Goal: Information Seeking & Learning: Understand process/instructions

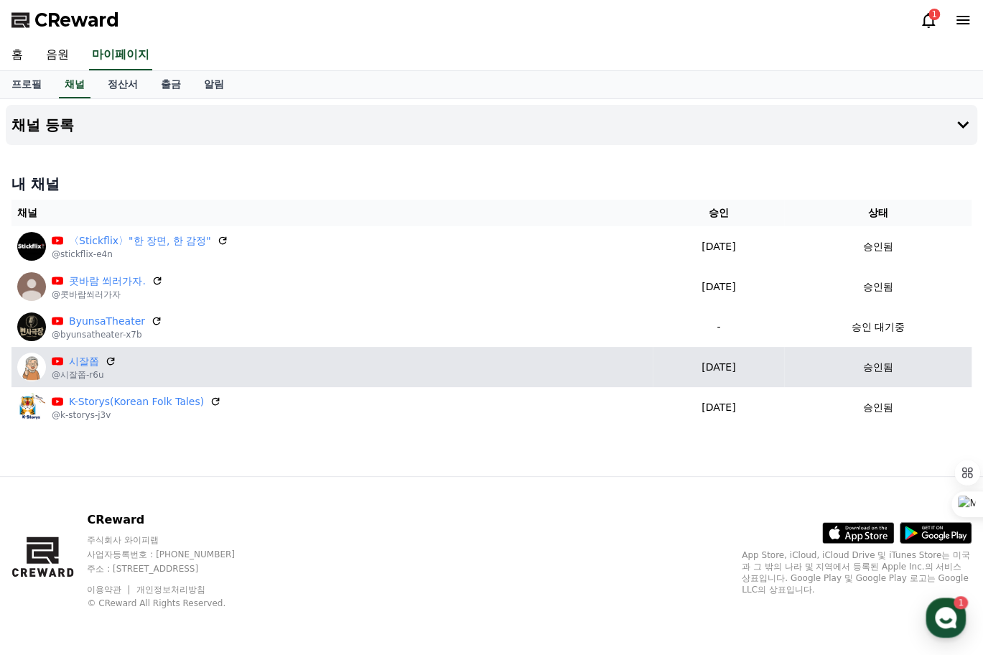
click at [452, 363] on div "시잘쫍 @시잘쫍-r6u" at bounding box center [332, 367] width 630 height 29
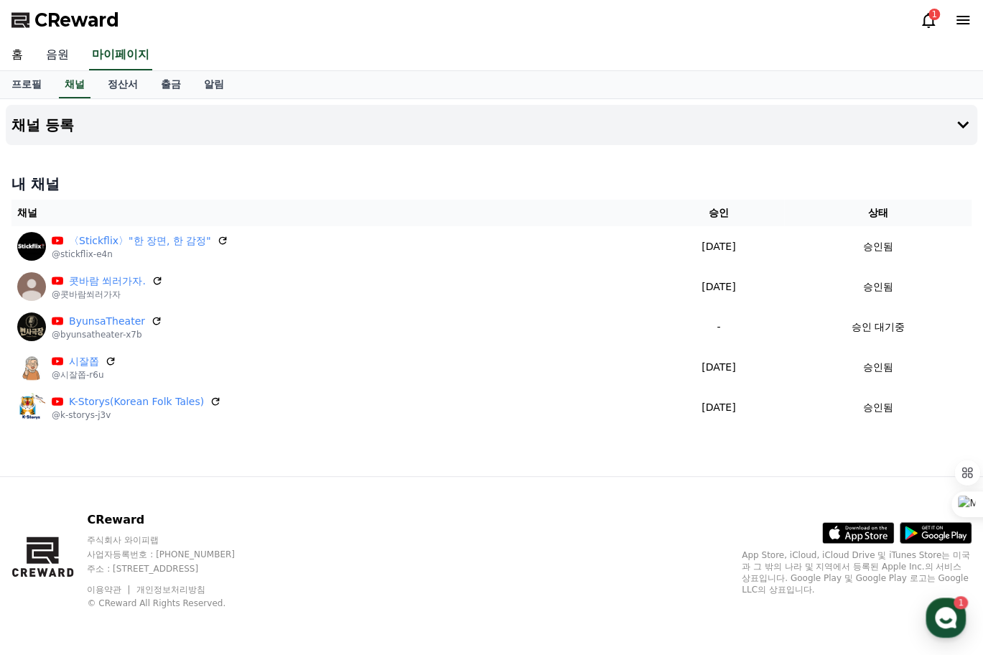
click at [57, 57] on link "음원" at bounding box center [57, 55] width 46 height 30
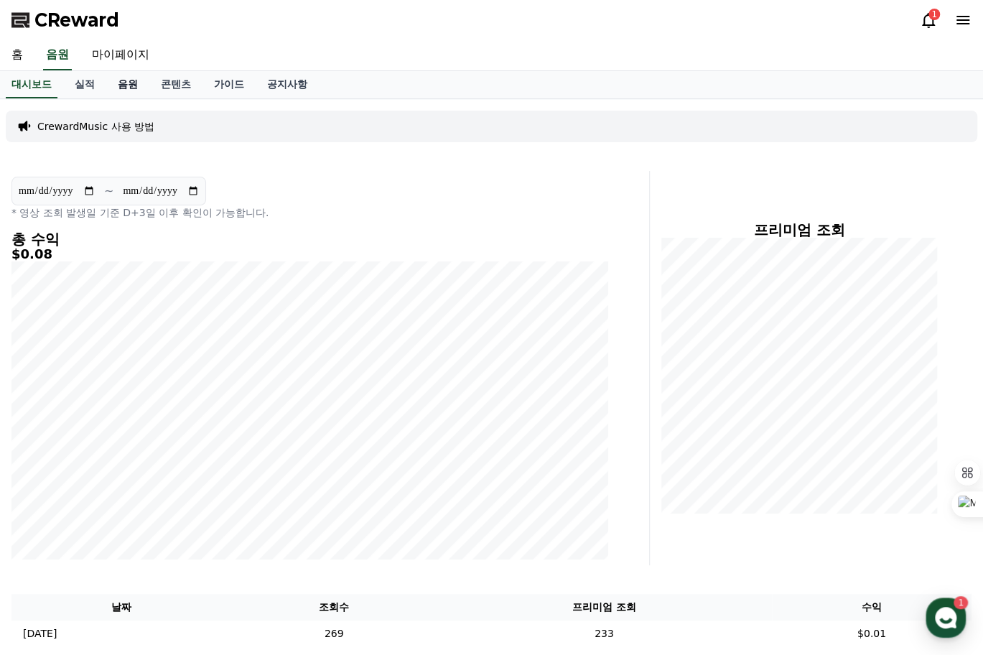
click at [132, 84] on link "음원" at bounding box center [127, 84] width 43 height 27
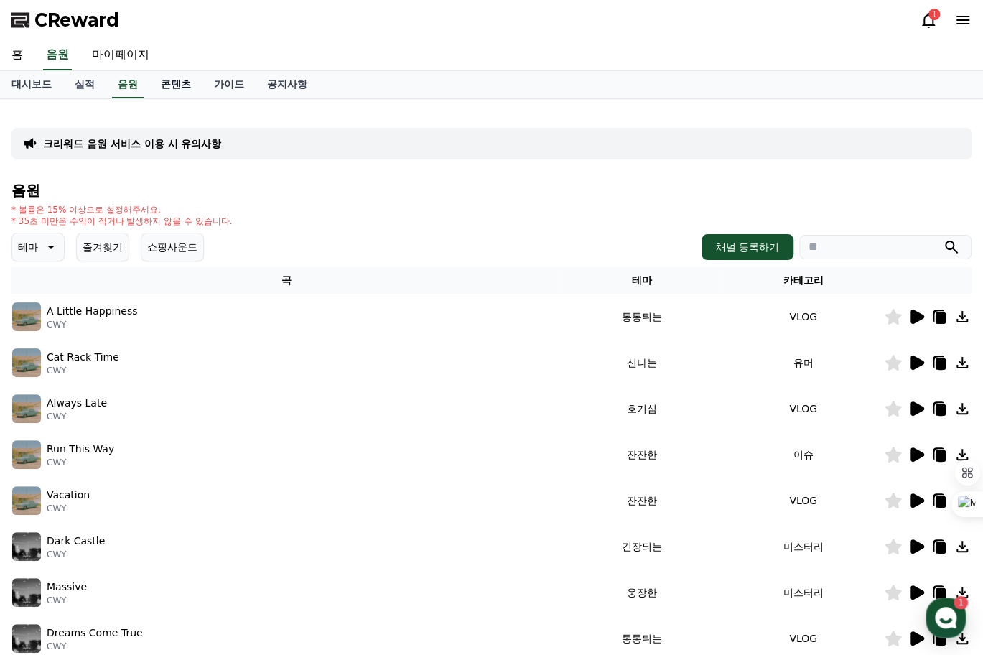
click at [177, 87] on link "콘텐츠" at bounding box center [175, 84] width 53 height 27
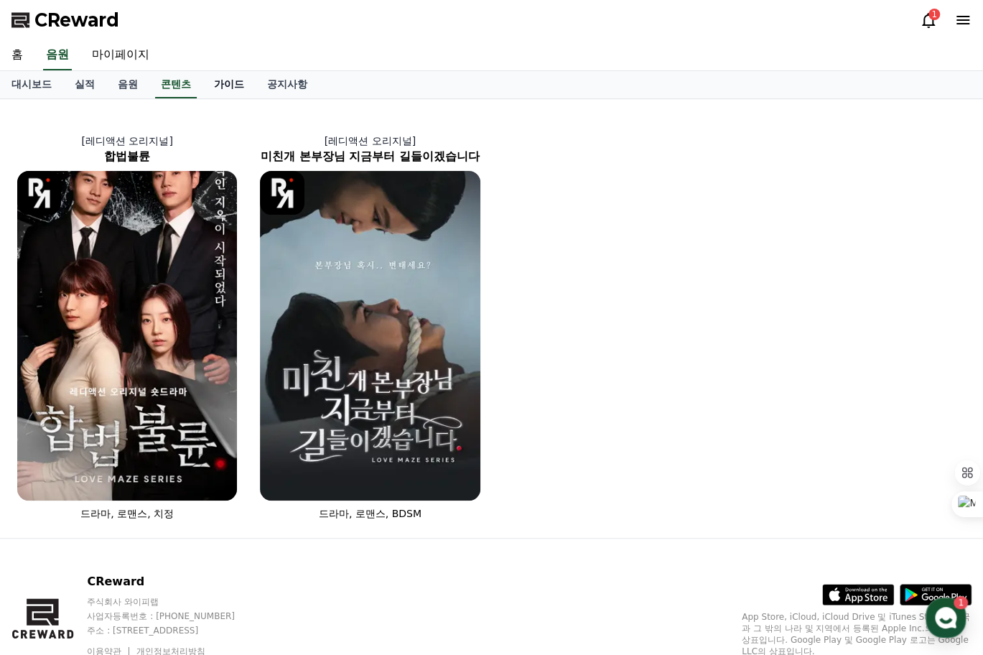
click at [230, 86] on link "가이드" at bounding box center [228, 84] width 53 height 27
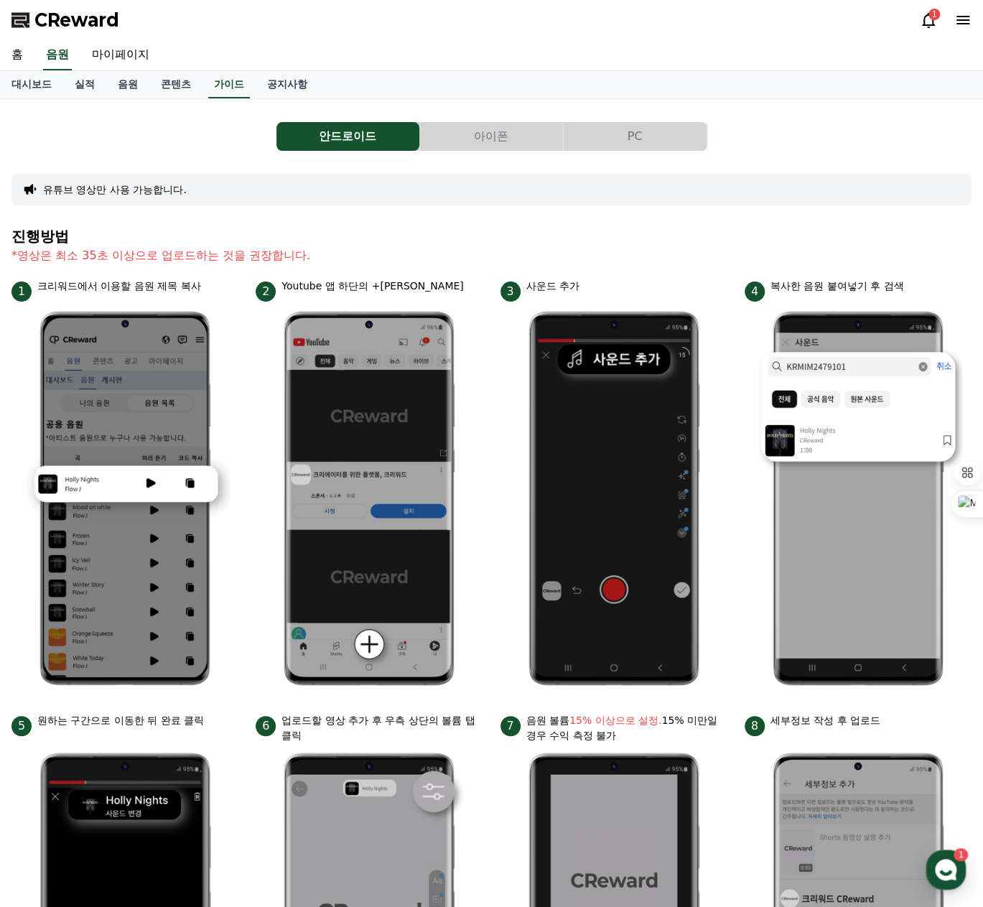
drag, startPoint x: 635, startPoint y: 136, endPoint x: 642, endPoint y: 140, distance: 8.0
click at [635, 136] on button "PC" at bounding box center [635, 136] width 143 height 29
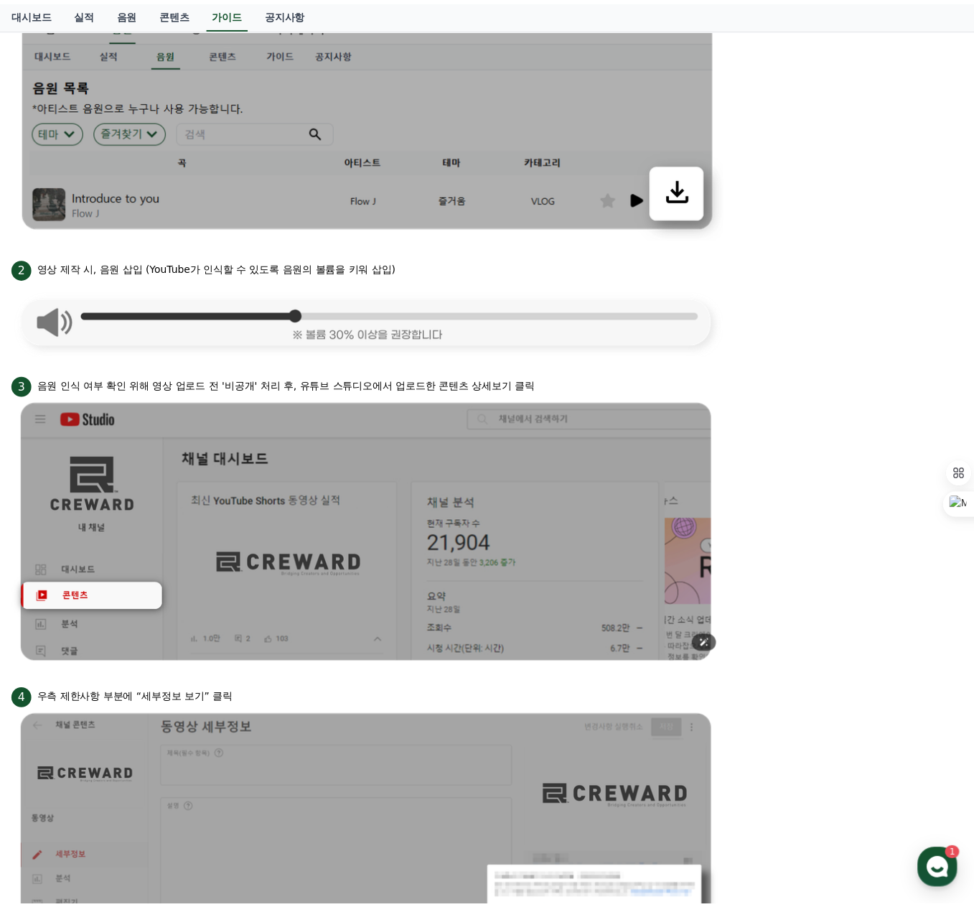
scroll to position [503, 0]
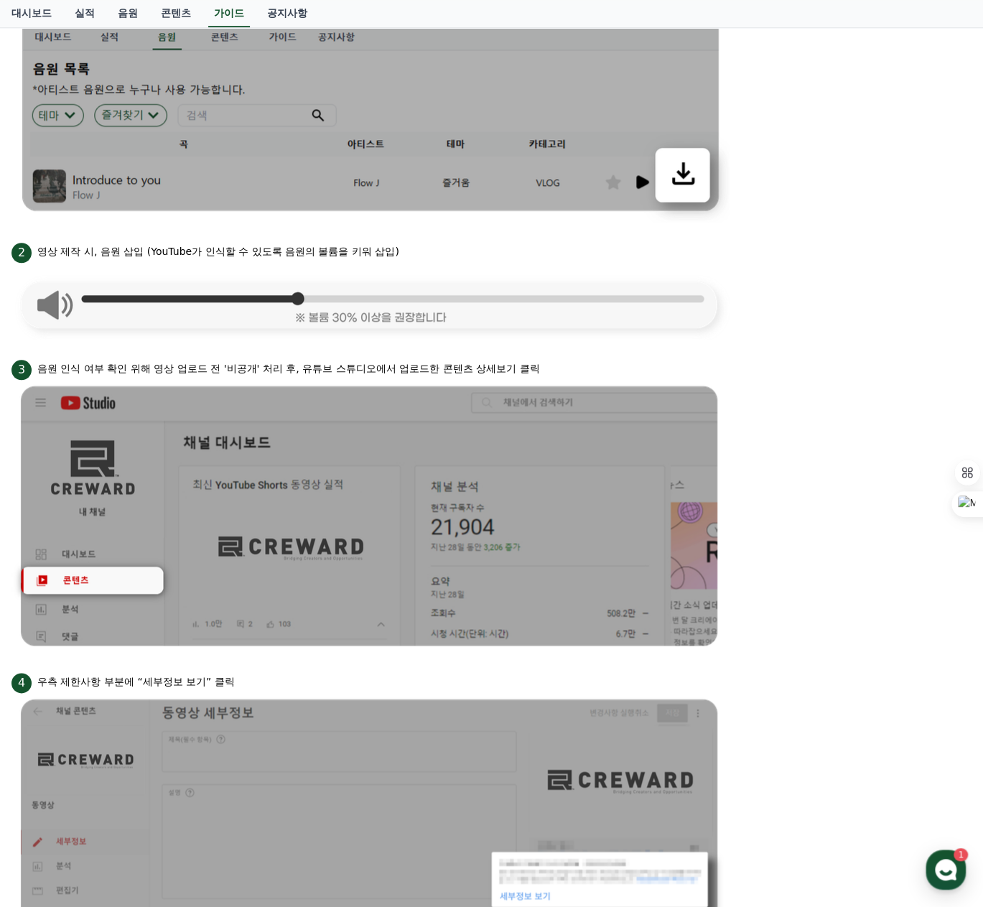
click at [791, 276] on li "2 영상 제작 시, 음원 삽입 (YouTube가 인식할 수 있도록 음원의 볼륨을 키워 삽입)" at bounding box center [491, 290] width 960 height 100
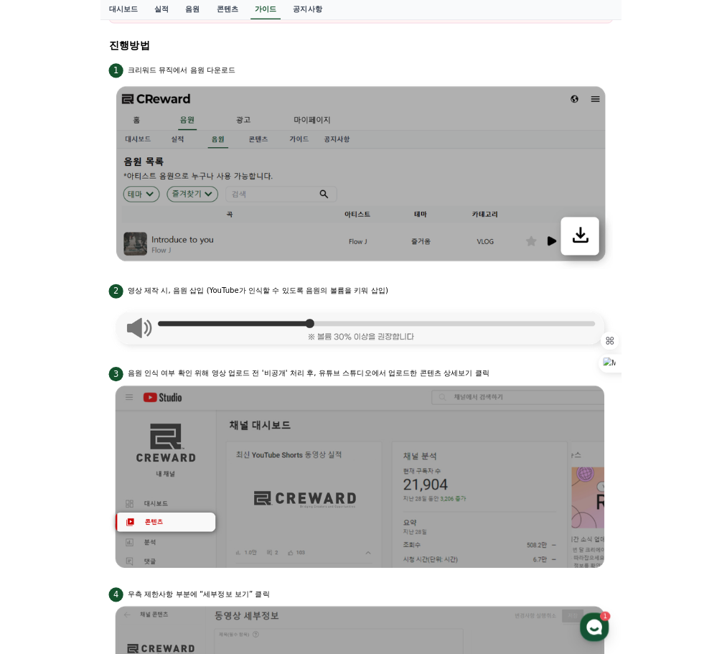
scroll to position [354, 0]
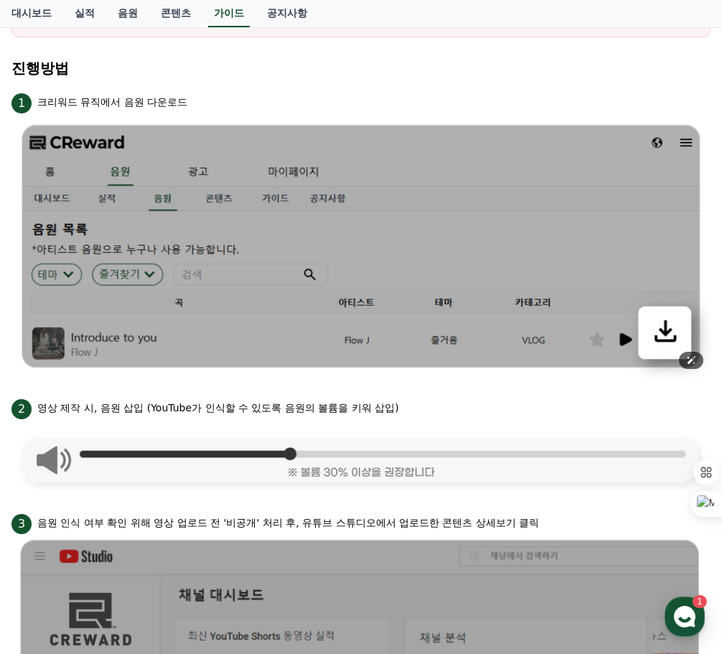
click at [341, 404] on p "영상 제작 시, 음원 삽입 (YouTube가 인식할 수 있도록 음원의 볼륨을 키워 삽입)" at bounding box center [218, 408] width 362 height 15
click at [340, 404] on p "영상 제작 시, 음원 삽입 (YouTube가 인식할 수 있도록 음원의 볼륨을 키워 삽입)" at bounding box center [218, 408] width 362 height 15
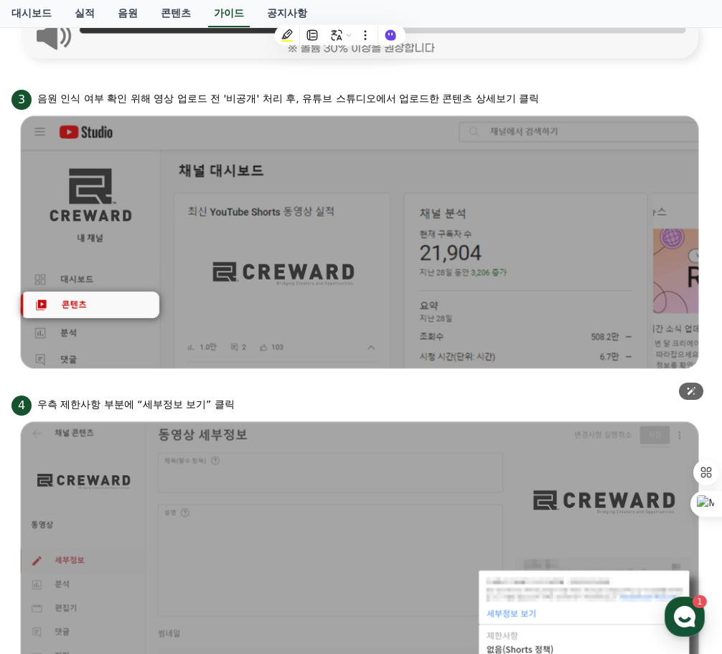
scroll to position [808, 0]
